Goal: Task Accomplishment & Management: Manage account settings

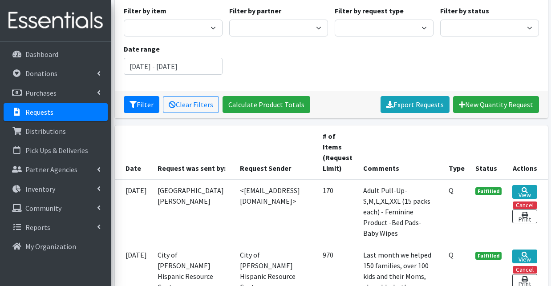
scroll to position [133, 0]
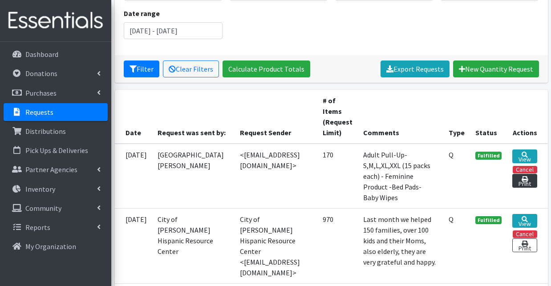
click at [523, 174] on link "Print" at bounding box center [524, 181] width 24 height 14
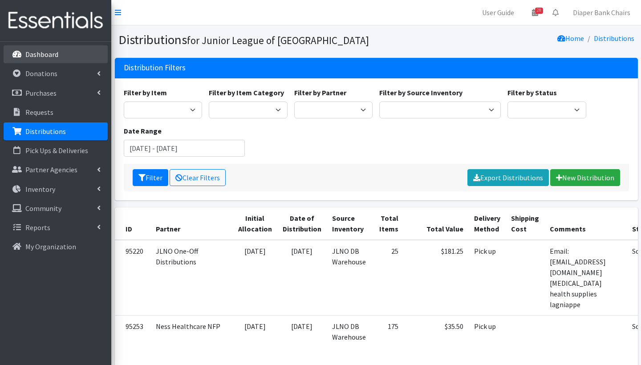
click at [63, 56] on link "Dashboard" at bounding box center [56, 54] width 104 height 18
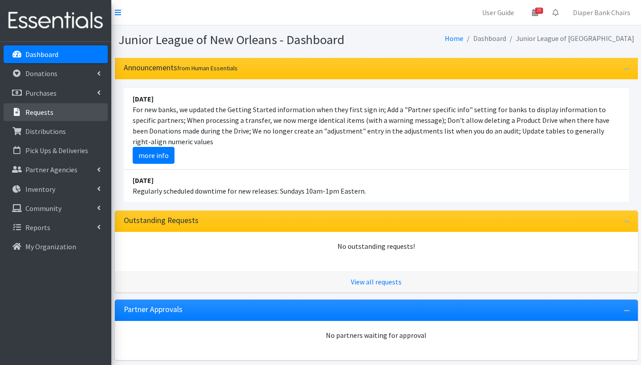
click at [57, 110] on link "Requests" at bounding box center [56, 112] width 104 height 18
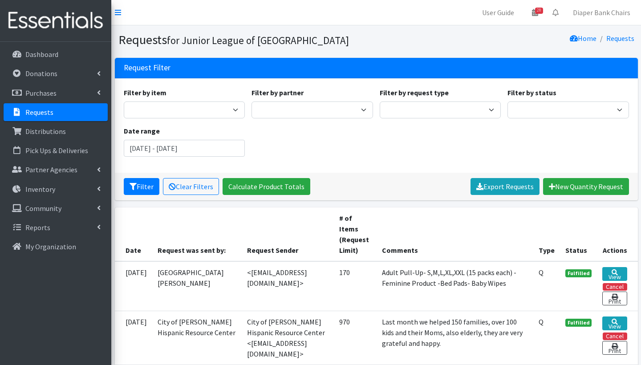
scroll to position [12, 0]
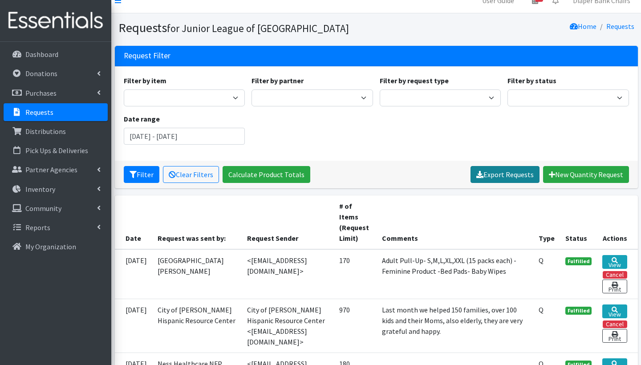
click at [506, 173] on link "Export Requests" at bounding box center [504, 174] width 69 height 17
click at [413, 39] on section "Requests for Junior League of New Orleans Home Requests" at bounding box center [376, 29] width 530 height 32
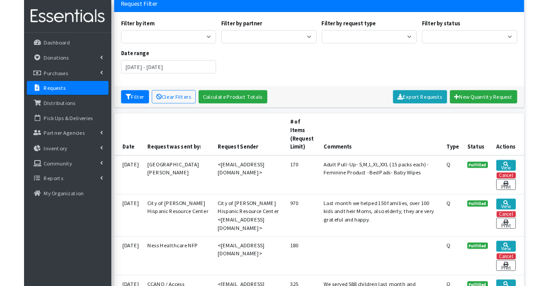
scroll to position [71, 0]
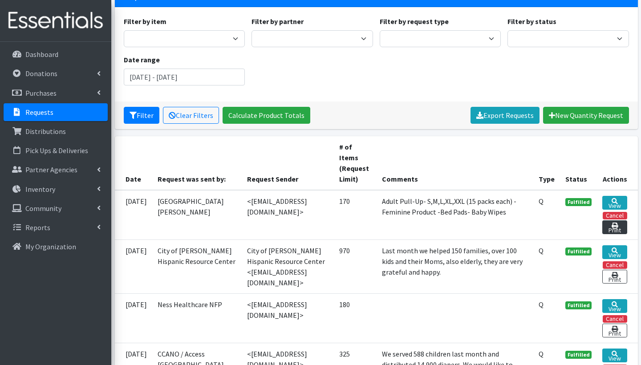
click at [617, 226] on link "Print" at bounding box center [614, 227] width 24 height 14
click at [619, 202] on link "View" at bounding box center [614, 203] width 24 height 14
click at [616, 227] on link "Print" at bounding box center [614, 227] width 24 height 14
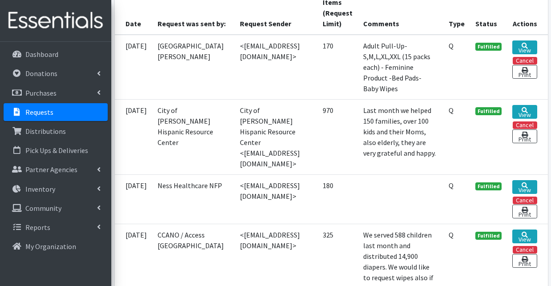
scroll to position [275, 0]
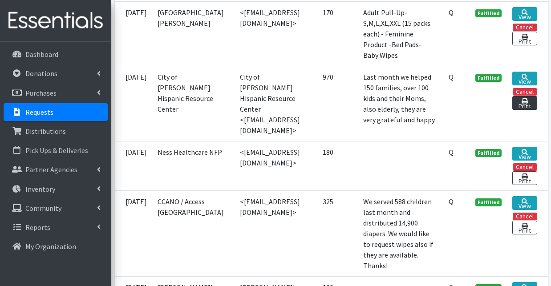
click at [529, 110] on link "Print" at bounding box center [524, 103] width 24 height 14
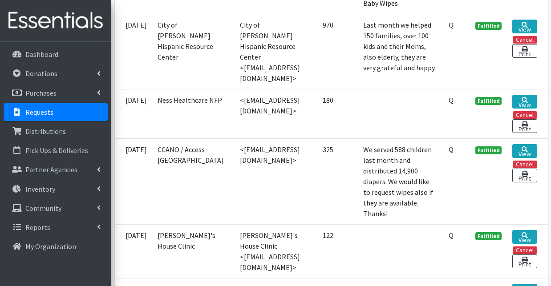
scroll to position [328, 0]
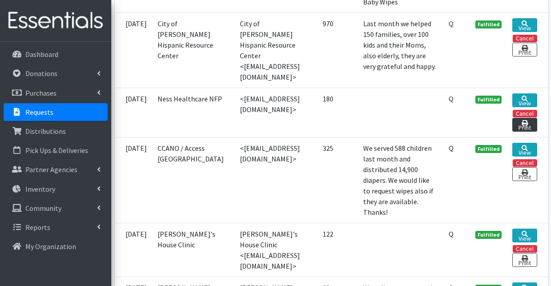
click at [525, 132] on link "Print" at bounding box center [524, 125] width 24 height 14
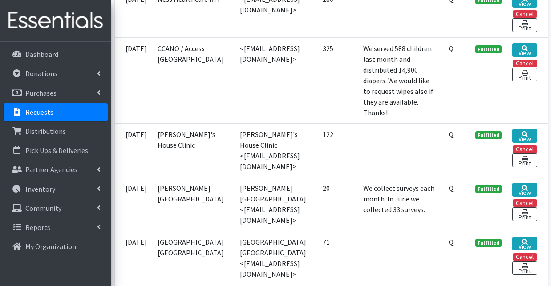
scroll to position [433, 0]
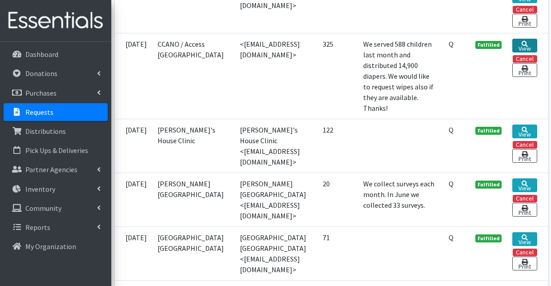
click at [528, 47] on icon at bounding box center [525, 44] width 6 height 6
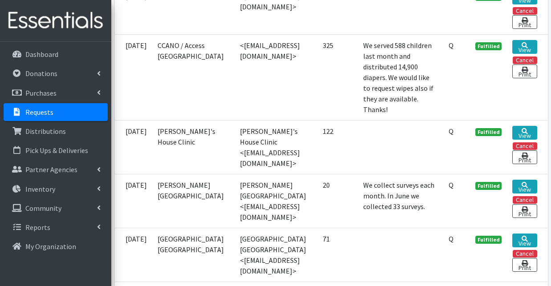
scroll to position [432, 0]
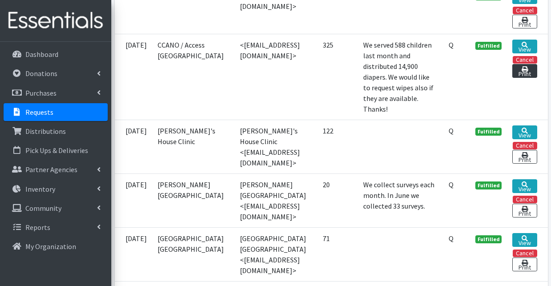
click at [521, 78] on link "Print" at bounding box center [524, 71] width 24 height 14
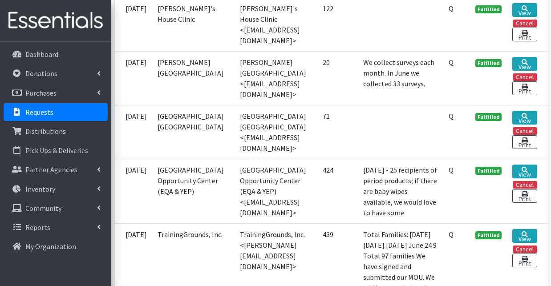
scroll to position [556, 0]
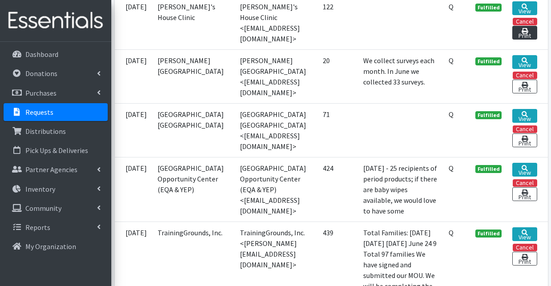
click at [519, 40] on link "Print" at bounding box center [524, 33] width 24 height 14
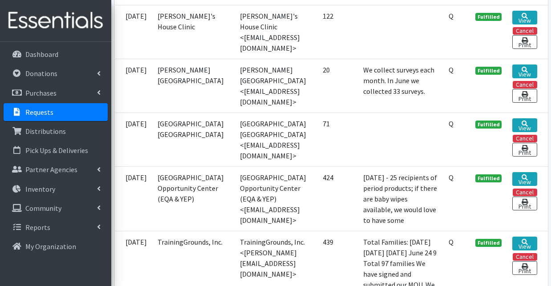
scroll to position [544, 0]
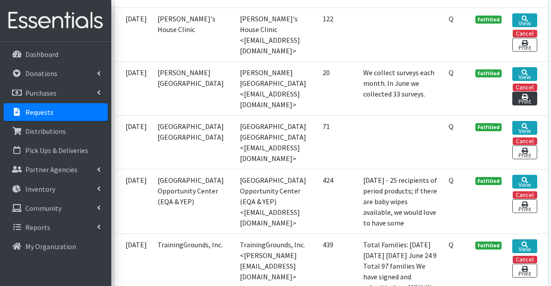
click at [530, 105] on link "Print" at bounding box center [524, 99] width 24 height 14
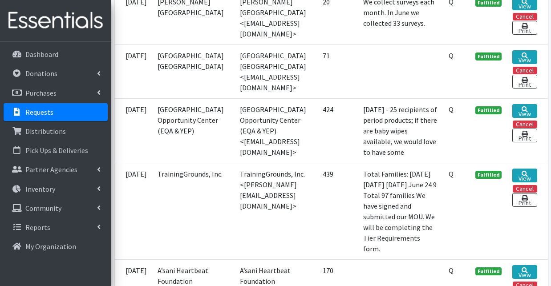
scroll to position [651, 0]
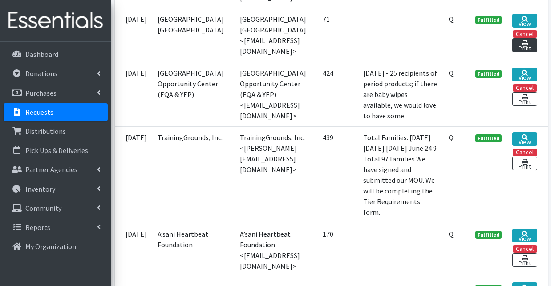
click at [524, 52] on link "Print" at bounding box center [524, 45] width 24 height 14
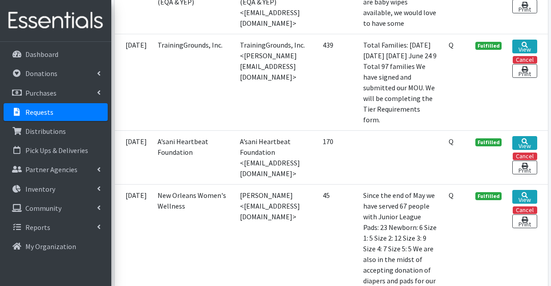
scroll to position [744, 0]
click at [522, 13] on link "Print" at bounding box center [524, 6] width 24 height 14
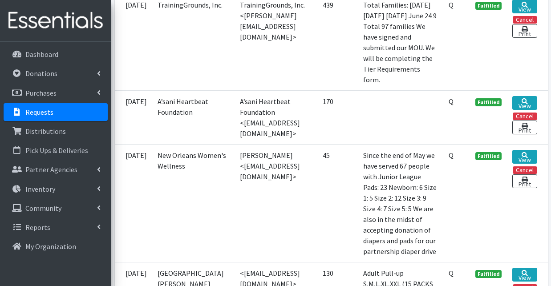
scroll to position [775, 0]
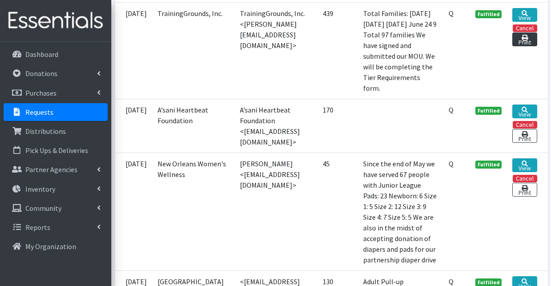
click at [530, 46] on link "Print" at bounding box center [524, 39] width 24 height 14
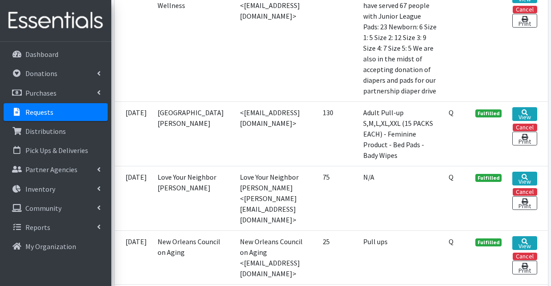
scroll to position [949, 0]
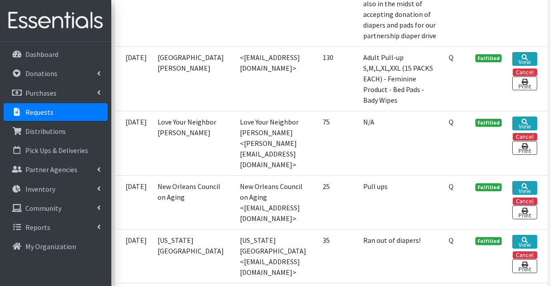
scroll to position [1015, 0]
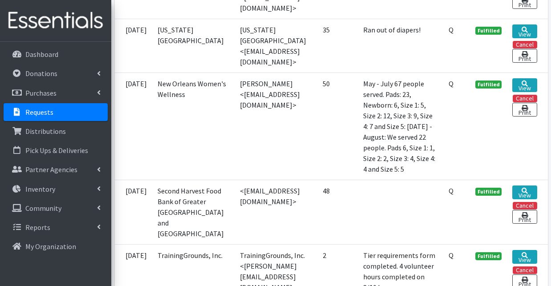
scroll to position [1210, 0]
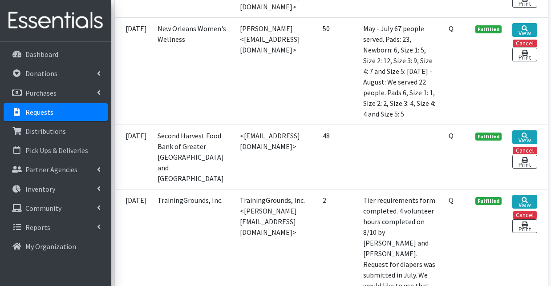
scroll to position [1266, 0]
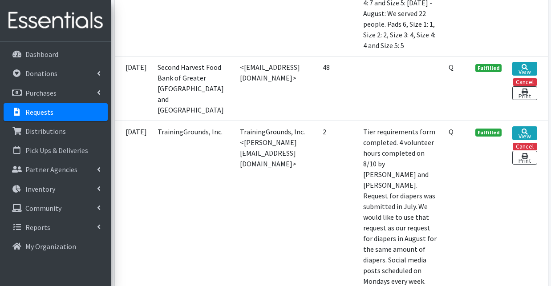
scroll to position [1335, 0]
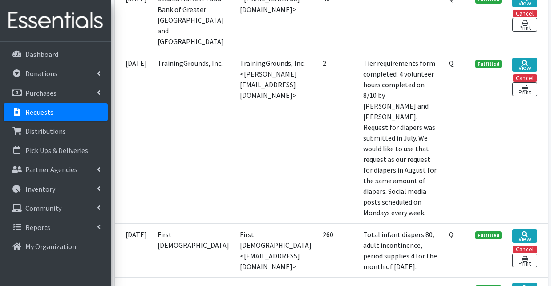
scroll to position [1408, 0]
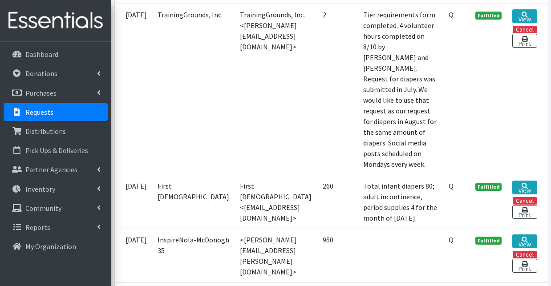
scroll to position [1459, 0]
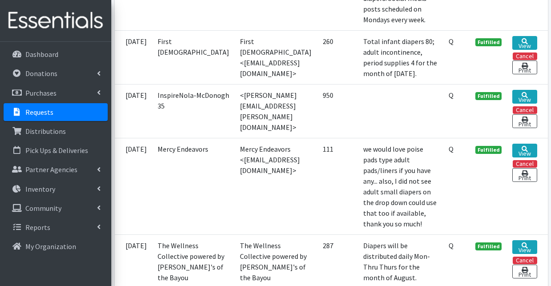
scroll to position [1567, 0]
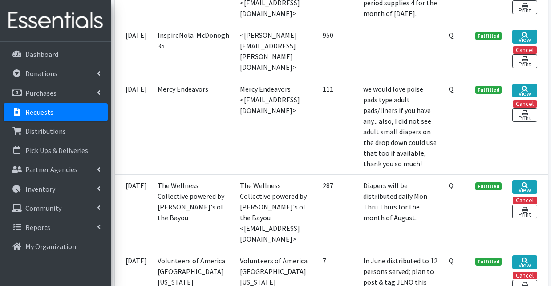
scroll to position [1645, 0]
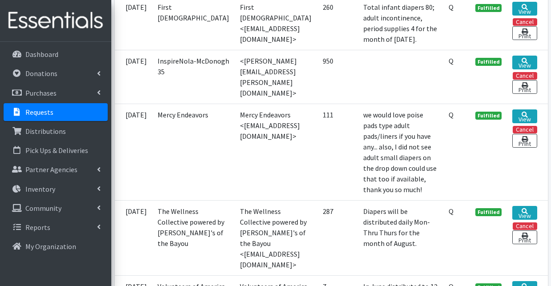
scroll to position [1627, 0]
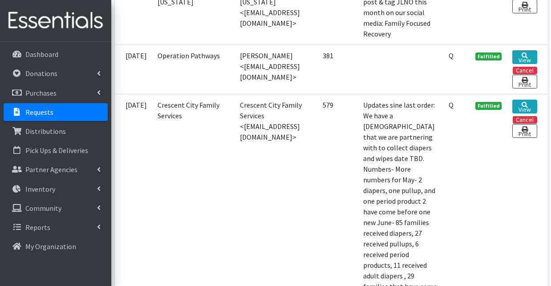
scroll to position [1936, 0]
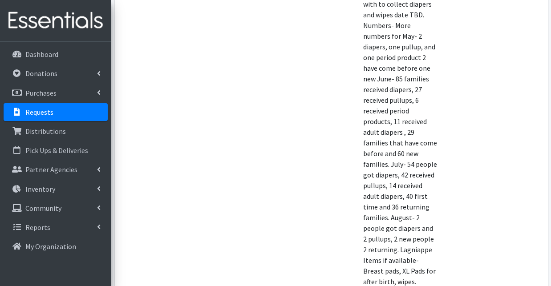
scroll to position [2060, 0]
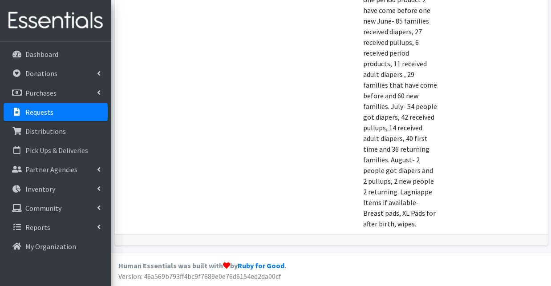
scroll to position [2210, 0]
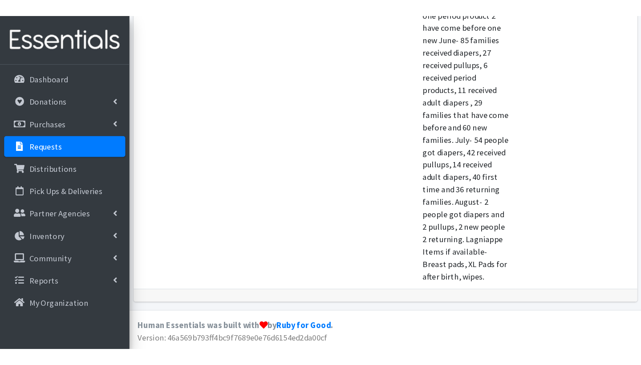
scroll to position [1443, 0]
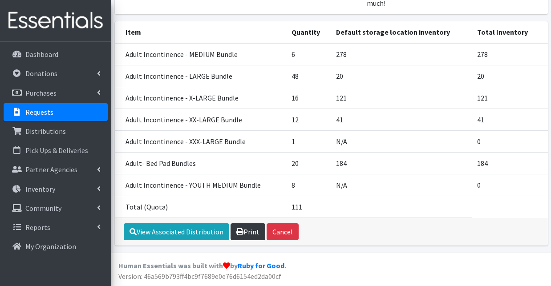
scroll to position [160, 0]
click at [251, 230] on link "Print" at bounding box center [248, 231] width 35 height 17
